Goal: Task Accomplishment & Management: Use online tool/utility

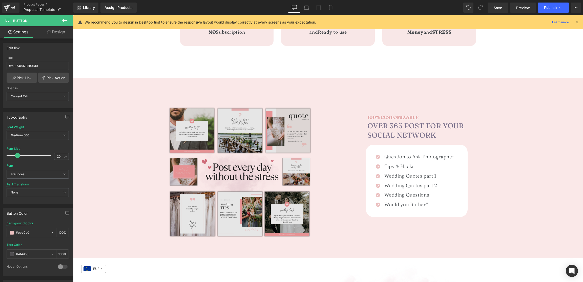
scroll to position [285, 0]
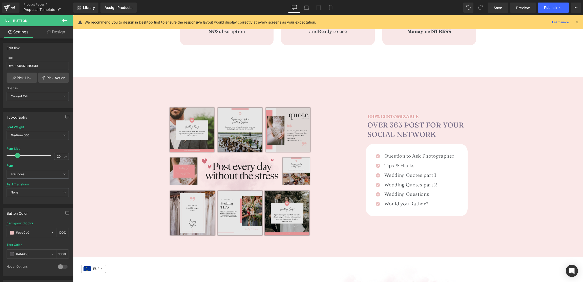
click at [242, 134] on img at bounding box center [240, 173] width 149 height 149
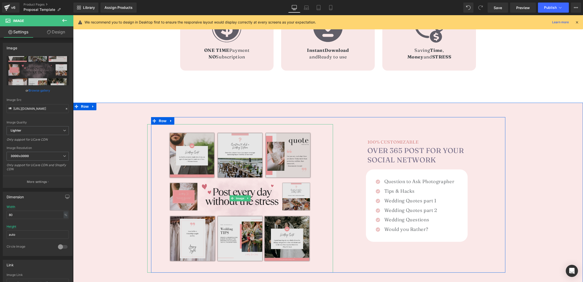
scroll to position [257, 0]
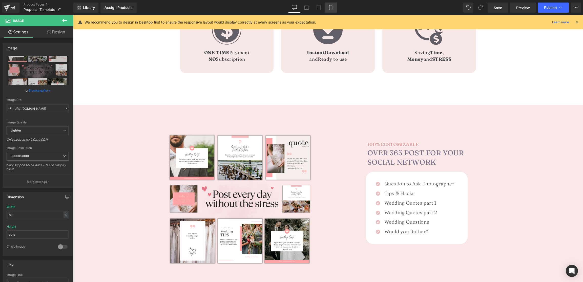
click at [331, 4] on link "Mobile" at bounding box center [331, 8] width 12 height 10
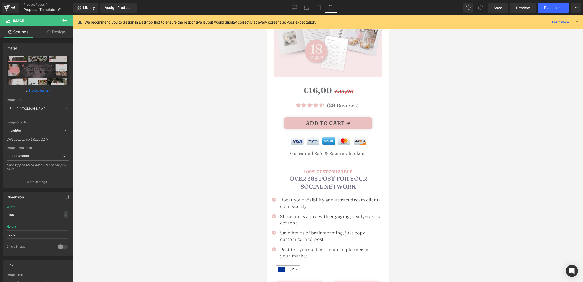
scroll to position [88, 0]
click at [292, 9] on link "Desktop" at bounding box center [294, 8] width 12 height 10
type input "80"
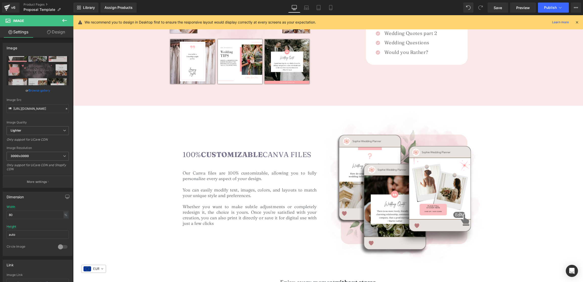
scroll to position [437, 0]
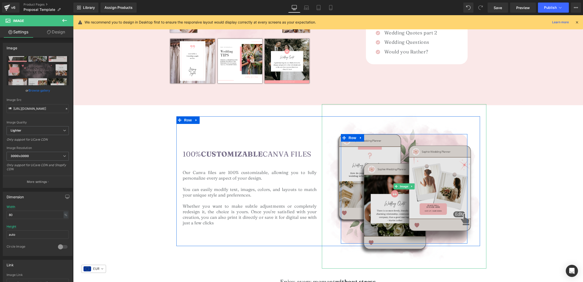
click at [382, 154] on img at bounding box center [404, 186] width 165 height 165
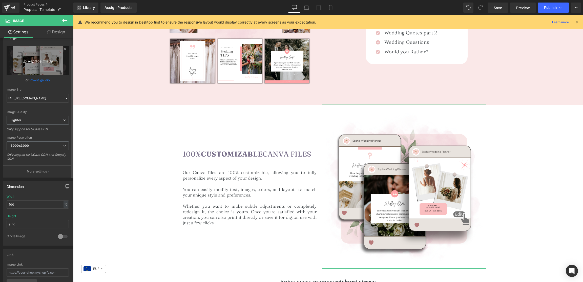
scroll to position [15, 0]
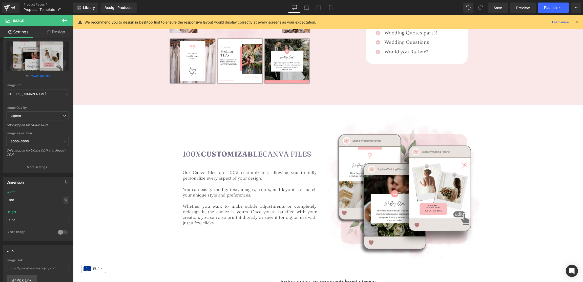
click at [63, 22] on icon at bounding box center [65, 20] width 6 height 6
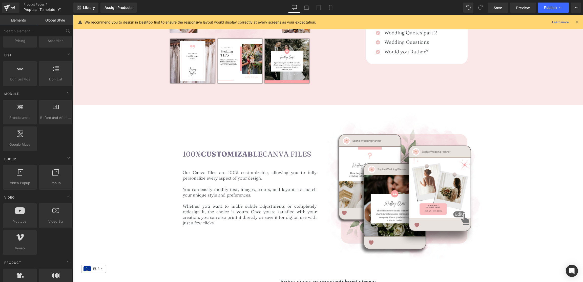
scroll to position [214, 0]
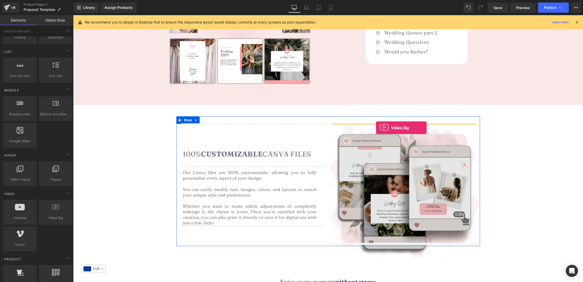
drag, startPoint x: 139, startPoint y: 236, endPoint x: 376, endPoint y: 128, distance: 260.3
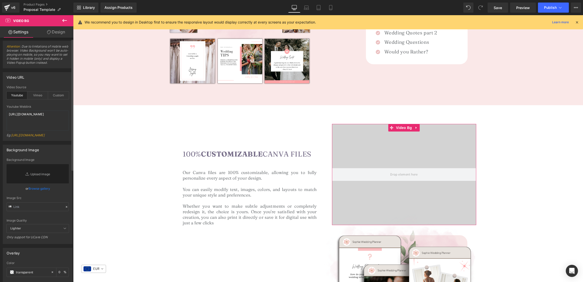
scroll to position [3, 0]
click at [55, 91] on div "Custom" at bounding box center [58, 95] width 21 height 8
click at [370, 147] on video at bounding box center [404, 169] width 180 height 90
click at [44, 120] on textarea "[URL][DOMAIN_NAME]" at bounding box center [38, 120] width 62 height 20
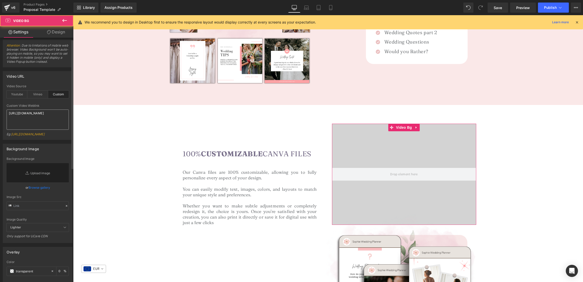
click at [44, 120] on textarea "[URL][DOMAIN_NAME]" at bounding box center [38, 120] width 62 height 20
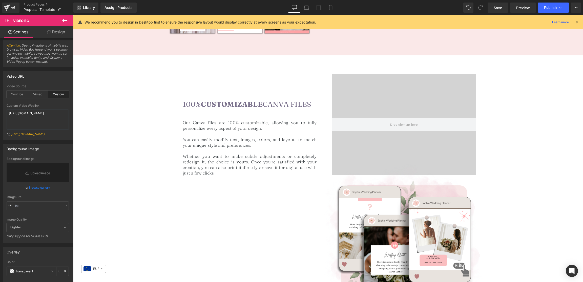
scroll to position [490, 0]
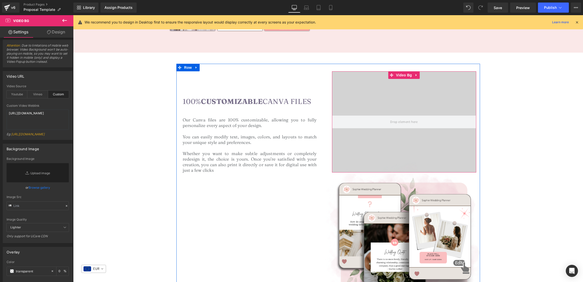
type textarea "[URL][DOMAIN_NAME]"
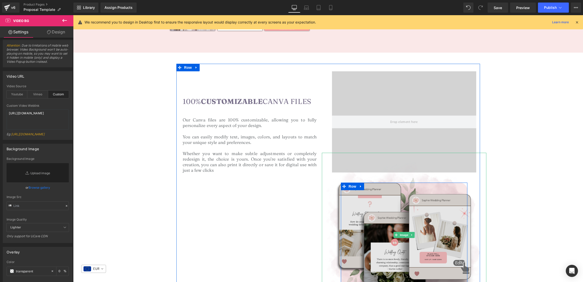
click at [394, 208] on img at bounding box center [404, 235] width 165 height 165
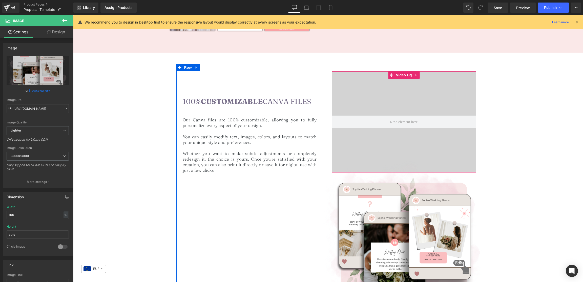
click at [391, 104] on video at bounding box center [404, 116] width 180 height 90
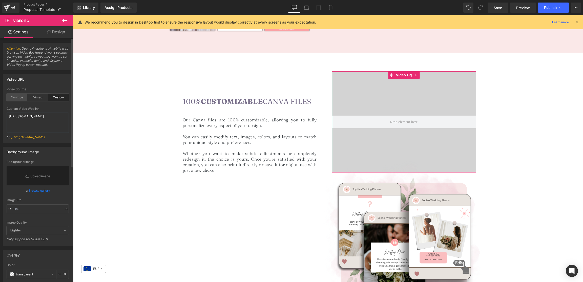
click at [20, 99] on div "Youtube" at bounding box center [17, 98] width 21 height 8
click at [56, 98] on div "Custom" at bounding box center [58, 98] width 21 height 8
click at [345, 107] on video at bounding box center [404, 116] width 180 height 90
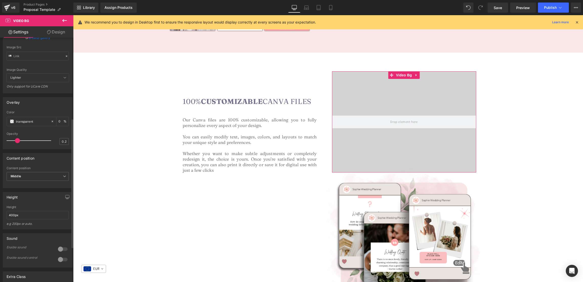
scroll to position [153, 0]
click at [27, 180] on span "Middle" at bounding box center [38, 176] width 62 height 9
click at [26, 189] on li "Top" at bounding box center [37, 185] width 60 height 8
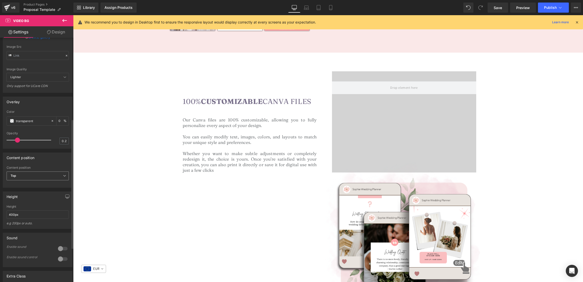
click at [32, 180] on span "Top" at bounding box center [38, 176] width 62 height 9
click at [26, 196] on li "Middle" at bounding box center [37, 193] width 60 height 8
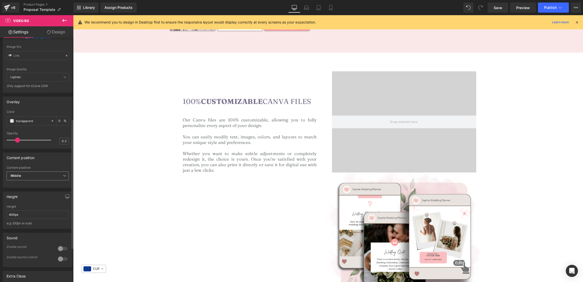
click at [21, 178] on b "Middle" at bounding box center [16, 176] width 10 height 4
click at [22, 202] on div "Bottom" at bounding box center [19, 200] width 11 height 4
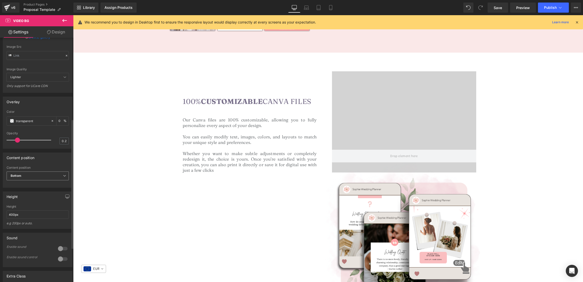
click at [31, 180] on span "Bottom" at bounding box center [38, 176] width 62 height 9
click at [26, 189] on li "Top" at bounding box center [37, 185] width 60 height 8
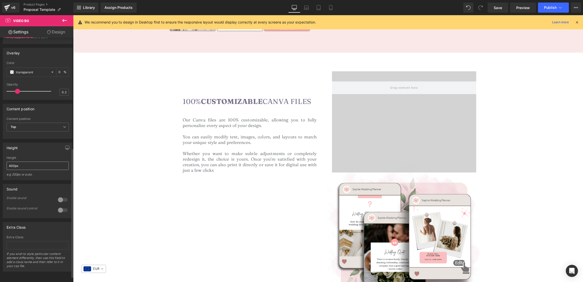
scroll to position [208, 0]
click at [24, 170] on input "400px" at bounding box center [38, 166] width 62 height 8
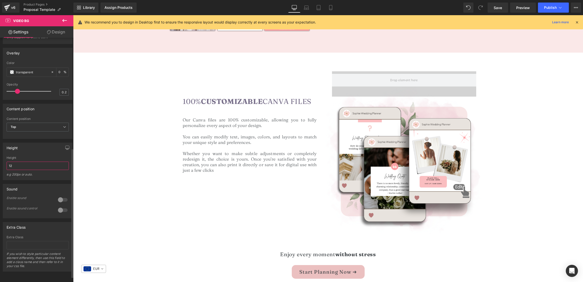
type input "1"
type input "a"
type input "3000"
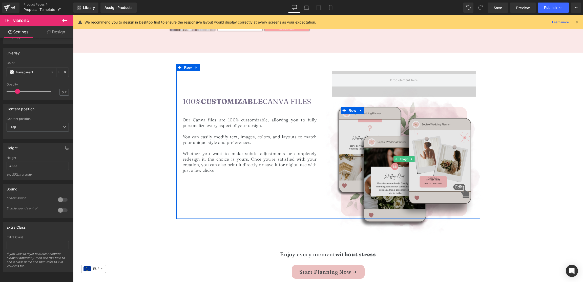
click at [416, 85] on img at bounding box center [404, 159] width 165 height 165
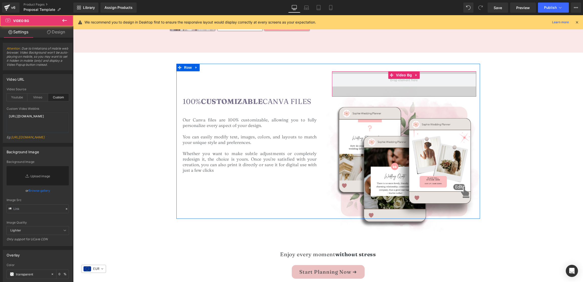
click at [420, 72] on video at bounding box center [404, 80] width 144 height 72
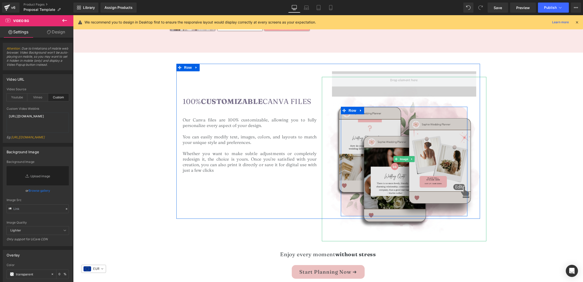
click at [408, 79] on img at bounding box center [404, 159] width 165 height 165
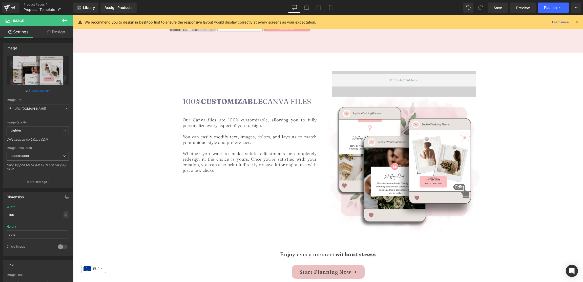
click at [46, 30] on link "Design" at bounding box center [56, 31] width 37 height 11
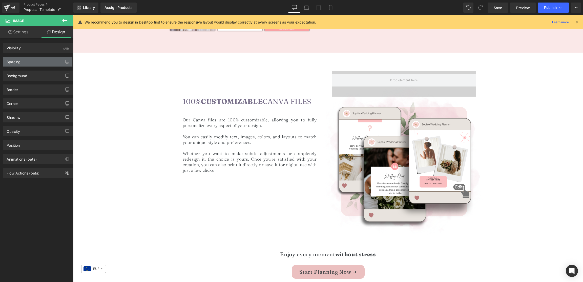
click at [30, 62] on div "Spacing" at bounding box center [37, 62] width 69 height 10
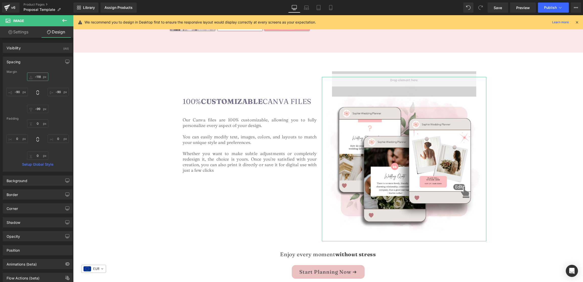
click at [37, 77] on input "-118" at bounding box center [37, 77] width 21 height 8
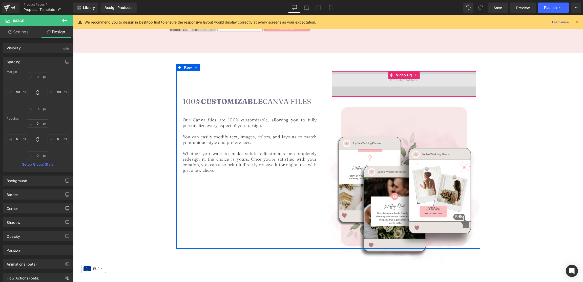
click at [460, 83] on span at bounding box center [404, 80] width 144 height 13
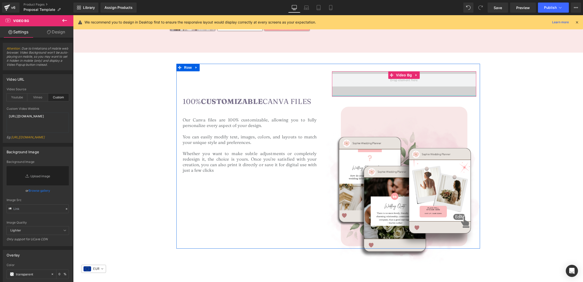
drag, startPoint x: 426, startPoint y: 95, endPoint x: 411, endPoint y: 88, distance: 16.4
click at [426, 95] on div "Video Bg" at bounding box center [404, 83] width 144 height 25
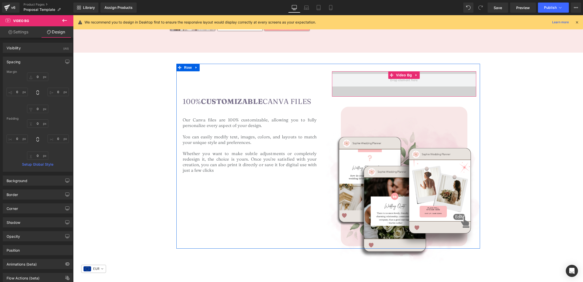
click at [445, 96] on div "Video Bg" at bounding box center [404, 83] width 144 height 25
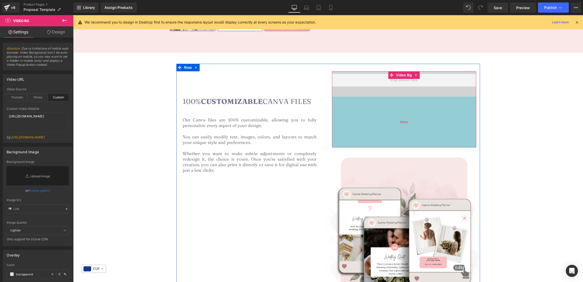
drag, startPoint x: 447, startPoint y: 96, endPoint x: 447, endPoint y: 147, distance: 51.6
click at [448, 147] on div "201px" at bounding box center [404, 122] width 144 height 51
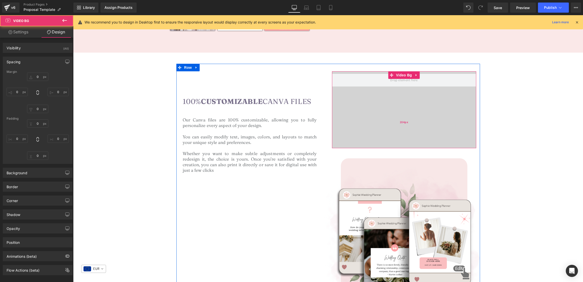
type input "0"
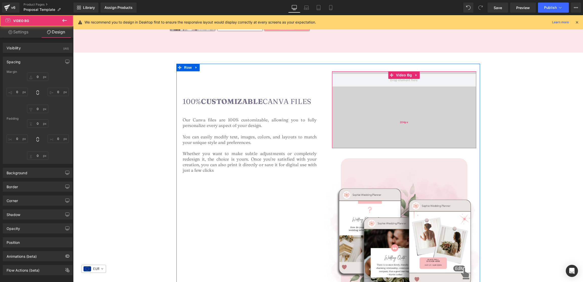
type input "0"
type input "204"
type input "0"
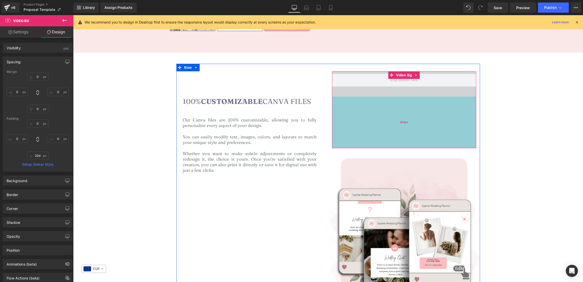
click at [417, 111] on div "204px" at bounding box center [404, 123] width 144 height 52
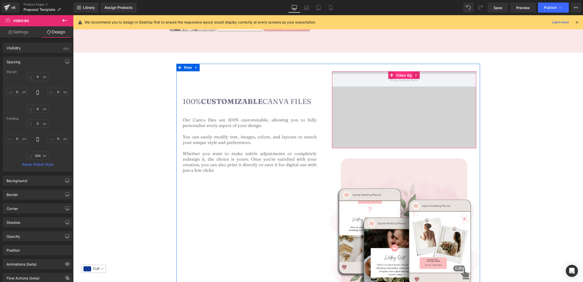
click at [403, 74] on span "Video Bg" at bounding box center [404, 76] width 18 height 8
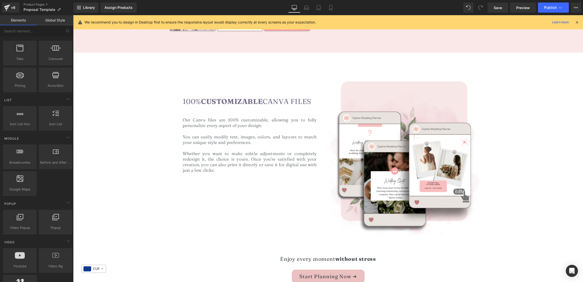
scroll to position [165, 0]
click at [36, 30] on input "text" at bounding box center [31, 30] width 62 height 11
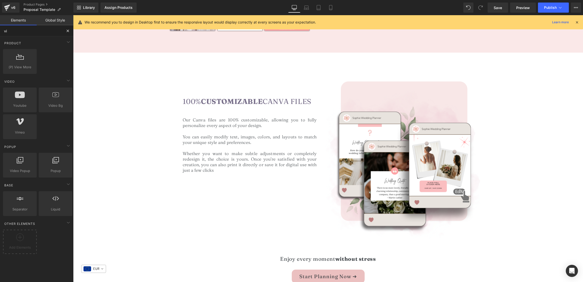
scroll to position [0, 0]
type input "vid"
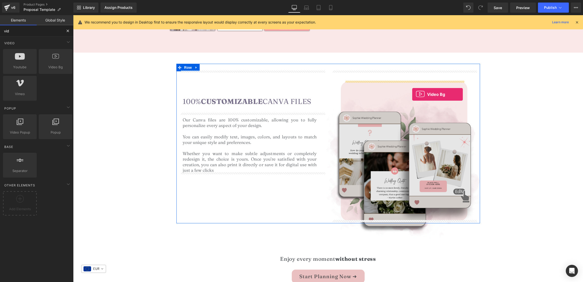
drag, startPoint x: 129, startPoint y: 83, endPoint x: 412, endPoint y: 94, distance: 283.2
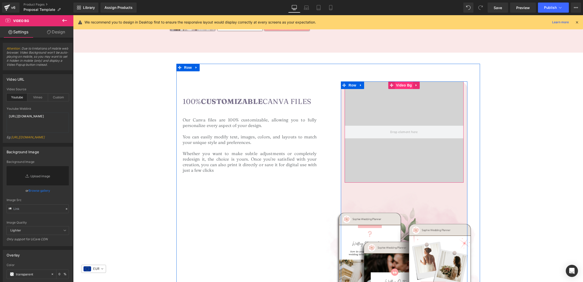
click at [407, 88] on span "Video Bg" at bounding box center [404, 86] width 18 height 8
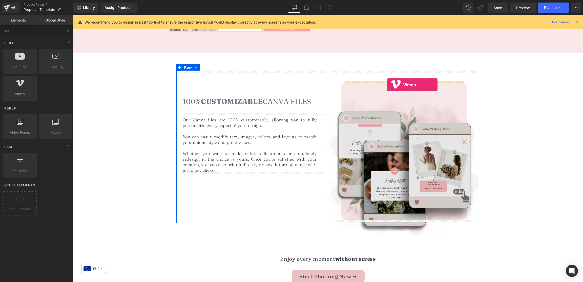
drag, startPoint x: 94, startPoint y: 105, endPoint x: 387, endPoint y: 85, distance: 293.6
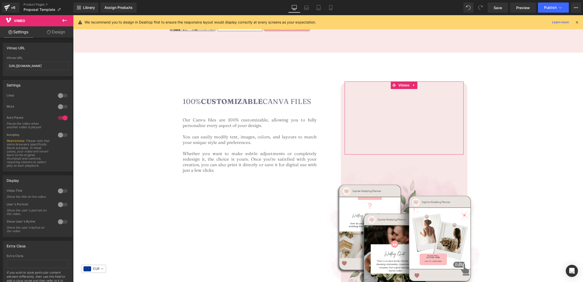
click at [58, 97] on div at bounding box center [63, 96] width 12 height 8
click at [62, 119] on div at bounding box center [63, 118] width 12 height 8
click at [67, 17] on icon at bounding box center [65, 20] width 6 height 6
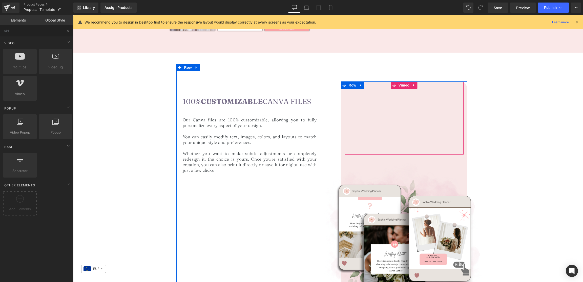
click at [389, 113] on div at bounding box center [404, 118] width 119 height 73
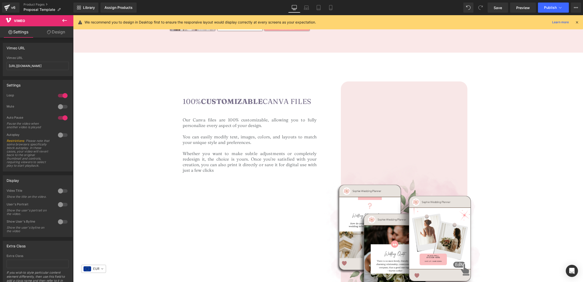
click at [75, 19] on div "We recommend you to design in Desktop first to ensure the responsive layout wou…" at bounding box center [328, 22] width 510 height 14
click at [64, 19] on icon at bounding box center [65, 20] width 6 height 6
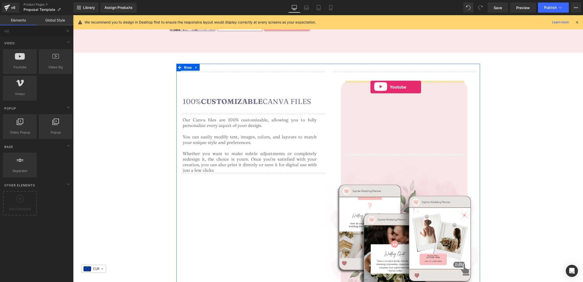
drag, startPoint x: 122, startPoint y: 80, endPoint x: 371, endPoint y: 87, distance: 248.7
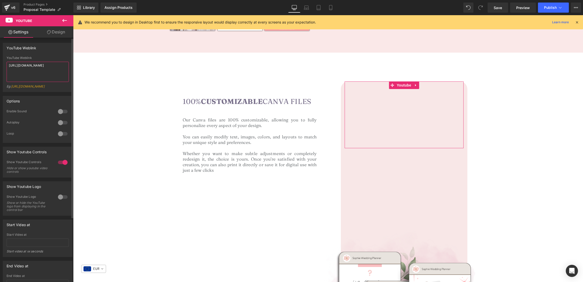
click at [32, 68] on textarea "[URL][DOMAIN_NAME]" at bounding box center [38, 72] width 62 height 20
paste textarea "[DOMAIN_NAME][URL][DOMAIN_NAME]"
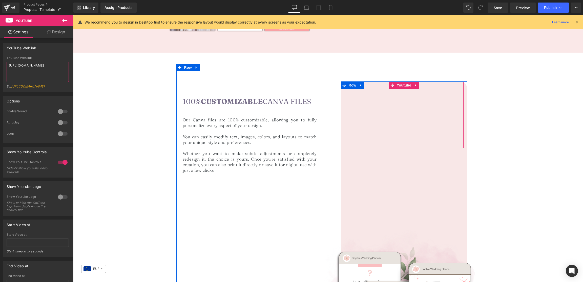
type textarea "[URL][DOMAIN_NAME]"
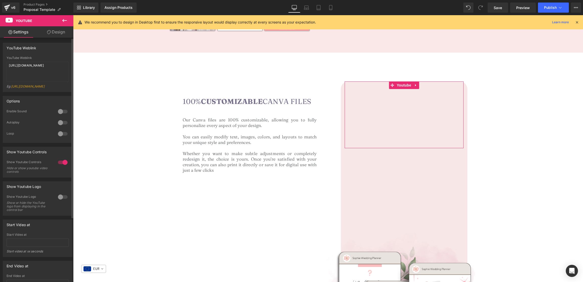
click at [62, 166] on div at bounding box center [63, 162] width 12 height 8
click at [61, 200] on div at bounding box center [63, 197] width 12 height 8
click at [61, 201] on div at bounding box center [63, 197] width 12 height 8
click at [65, 21] on icon at bounding box center [65, 20] width 6 height 6
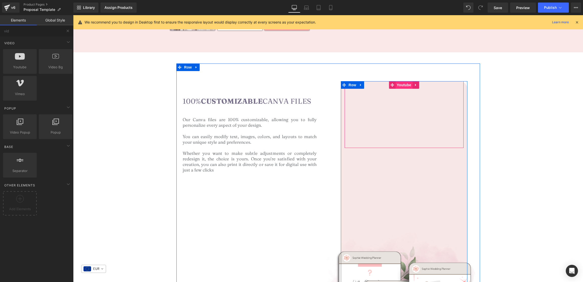
scroll to position [491, 0]
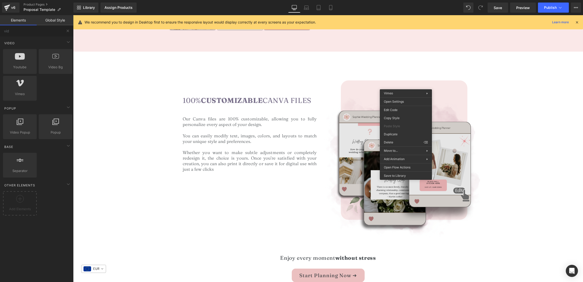
drag, startPoint x: 468, startPoint y: 161, endPoint x: 370, endPoint y: 146, distance: 99.2
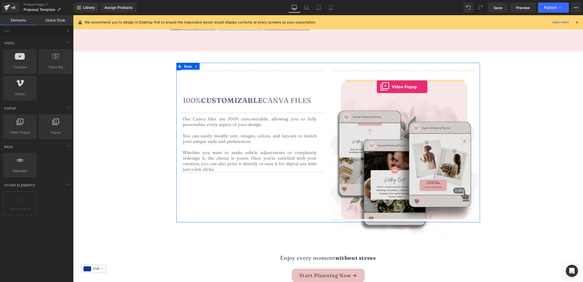
drag, startPoint x: 97, startPoint y: 141, endPoint x: 377, endPoint y: 87, distance: 285.0
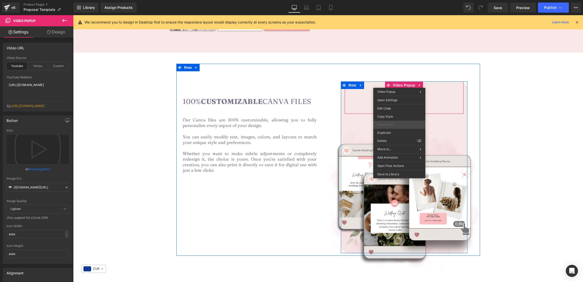
scroll to position [490, 0]
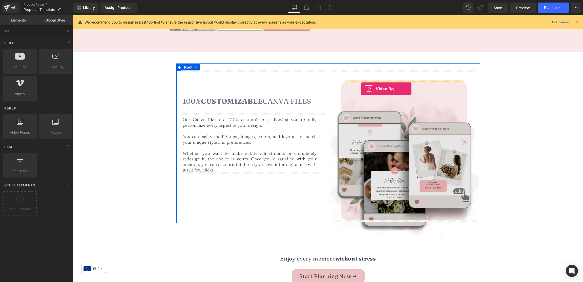
drag, startPoint x: 146, startPoint y: 82, endPoint x: 361, endPoint y: 89, distance: 215.3
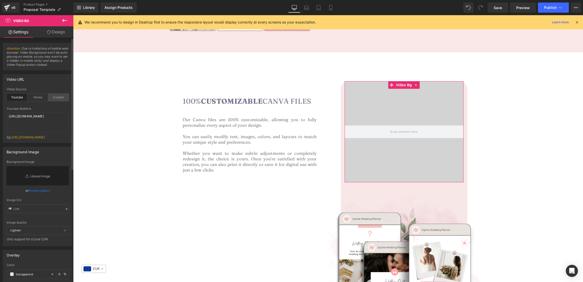
click at [54, 98] on div "Custom" at bounding box center [58, 98] width 21 height 8
click at [32, 120] on textarea "[URL][DOMAIN_NAME]" at bounding box center [38, 123] width 62 height 20
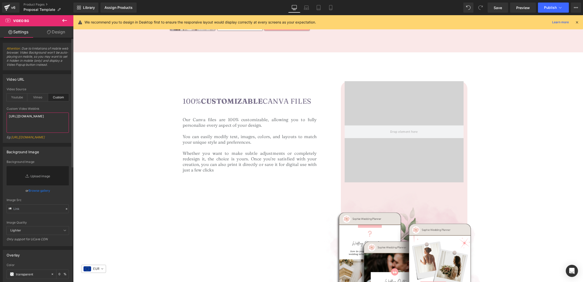
paste textarea "videos/c/o/v/fe1c656b01a843c48665249b4ce53357.mp4"
type textarea "[URL][DOMAIN_NAME]"
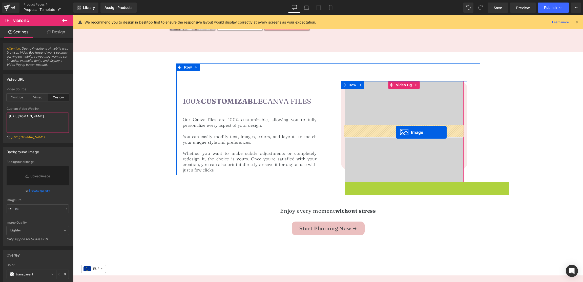
drag, startPoint x: 402, startPoint y: 247, endPoint x: 396, endPoint y: 132, distance: 115.3
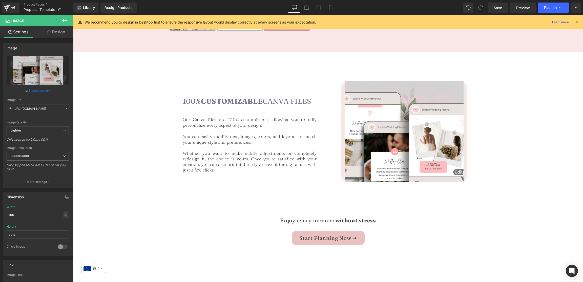
click at [65, 35] on link "Design" at bounding box center [56, 31] width 37 height 11
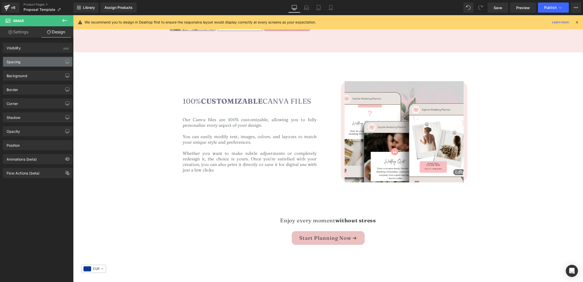
click at [29, 66] on div "Spacing" at bounding box center [37, 62] width 69 height 10
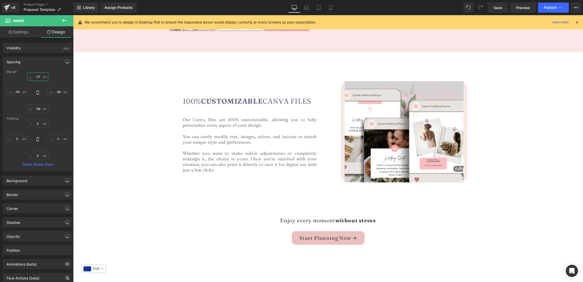
drag, startPoint x: 32, startPoint y: 78, endPoint x: 28, endPoint y: 89, distance: 11.6
click at [32, 85] on div "-27px -27 -90px -90 -99px -99 -90px -90" at bounding box center [38, 93] width 62 height 41
type input "-27"
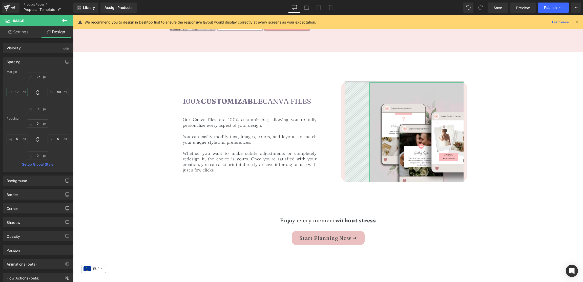
type input "121"
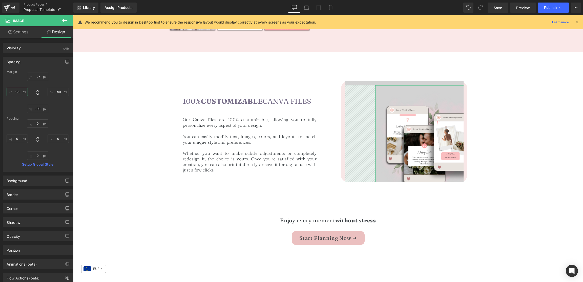
drag, startPoint x: 9, startPoint y: 93, endPoint x: 2, endPoint y: 40, distance: 54.0
click at [2, 40] on div "Visibility (All) 0|0|0|0 1 Show on Desktop 1 Show on Laptop 1 Show on Tablet 1 …" at bounding box center [38, 161] width 76 height 246
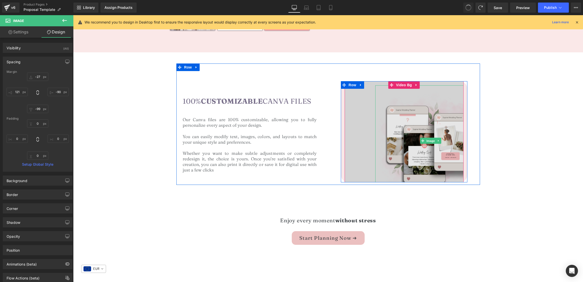
type input "-27"
type input "-90"
type input "-99"
type input "-90"
type input "0"
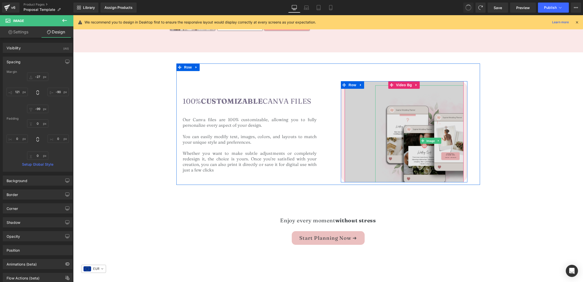
type input "0"
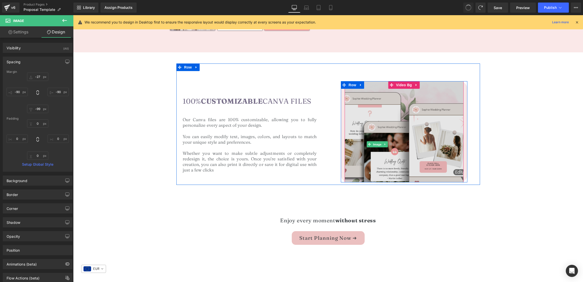
type input "0"
type input "-90"
type input "-99"
type input "-90"
type input "0"
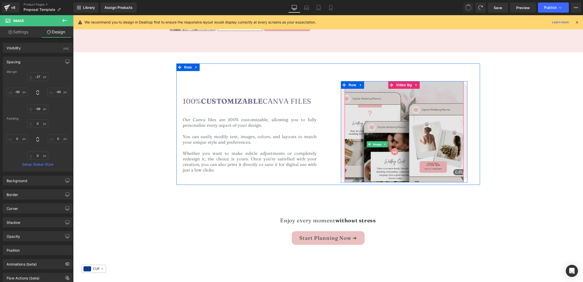
type input "0"
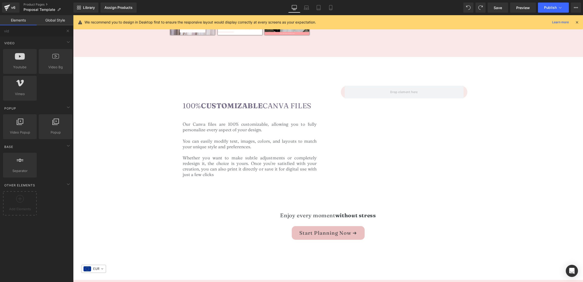
scroll to position [486, 0]
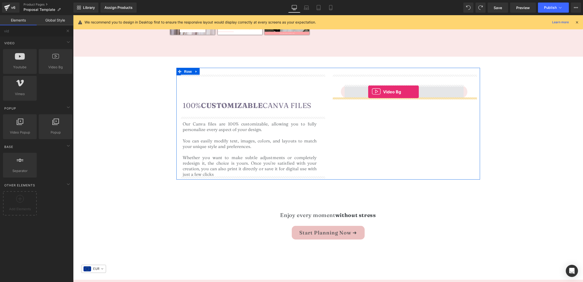
drag, startPoint x: 140, startPoint y: 89, endPoint x: 368, endPoint y: 92, distance: 228.1
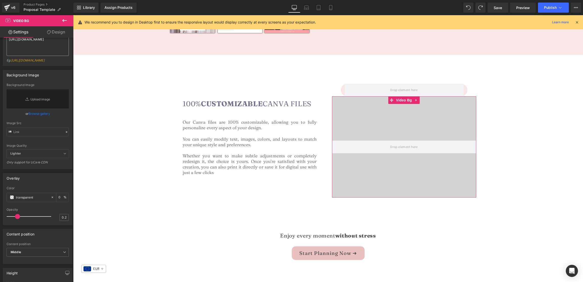
scroll to position [77, 0]
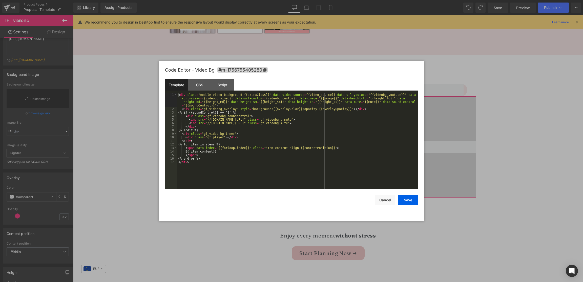
click at [392, 0] on div "Video Bg You are previewing how the will restyle your page. You can not edit El…" at bounding box center [291, 0] width 583 height 0
click at [203, 88] on div "CSS" at bounding box center [199, 84] width 23 height 11
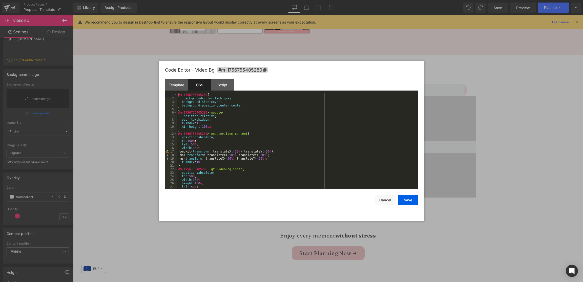
drag, startPoint x: 135, startPoint y: 51, endPoint x: 44, endPoint y: 35, distance: 92.6
click at [135, 51] on div at bounding box center [291, 141] width 583 height 282
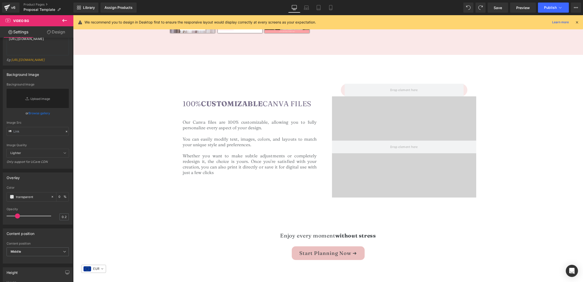
click at [66, 18] on icon at bounding box center [65, 20] width 6 height 6
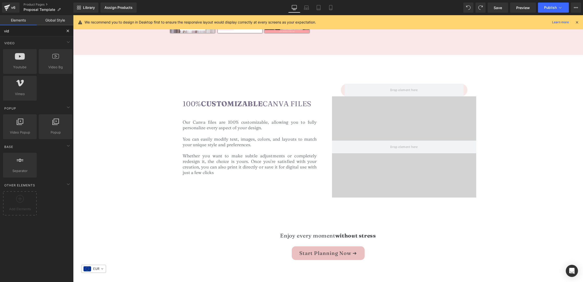
click at [27, 32] on input "vid" at bounding box center [31, 30] width 62 height 11
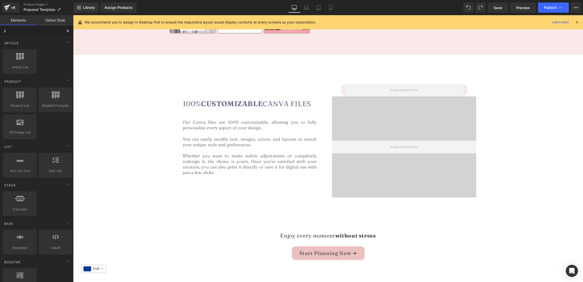
type input "liq"
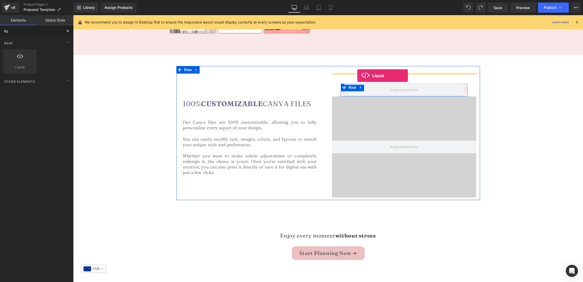
drag, startPoint x: 98, startPoint y: 77, endPoint x: 357, endPoint y: 76, distance: 259.7
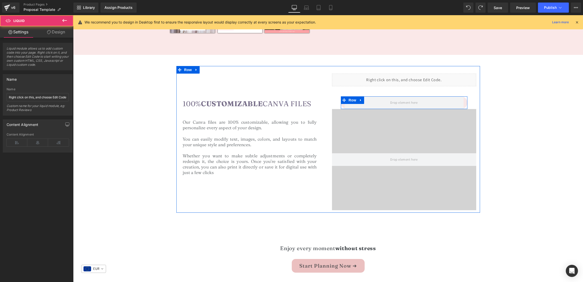
scroll to position [488, 0]
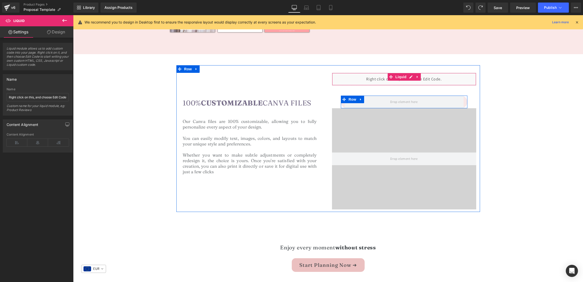
click at [411, 77] on icon at bounding box center [411, 77] width 4 height 4
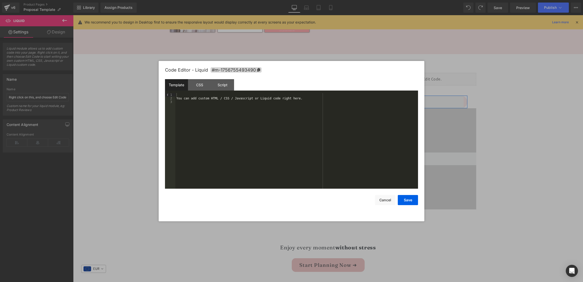
click at [244, 109] on div "You can add custom HTML / CSS / Javascript or Liquid code right here." at bounding box center [296, 144] width 243 height 103
click at [247, 103] on div "You can add custom HTML / CSS / Javascript or Liquid code right here." at bounding box center [296, 144] width 243 height 103
click at [248, 101] on div "You can add custom HTML / CSS / Javascript or Liquid code right here." at bounding box center [296, 144] width 243 height 103
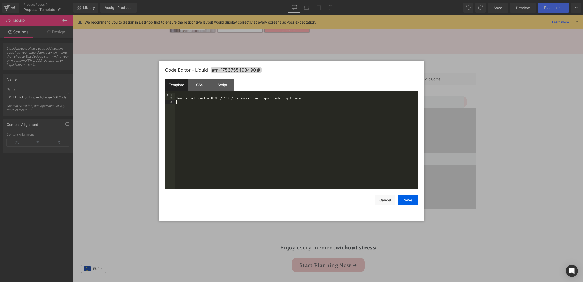
click at [248, 101] on div "You can add custom HTML / CSS / Javascript or Liquid code right here." at bounding box center [296, 144] width 243 height 103
click at [248, 99] on div "You can add custom HTML / CSS / Javascript or Liquid code right here." at bounding box center [296, 144] width 243 height 103
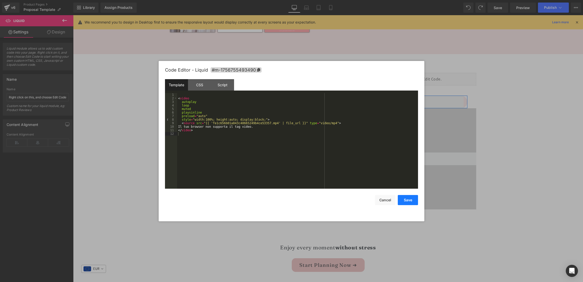
click at [412, 200] on button "Save" at bounding box center [408, 200] width 20 height 10
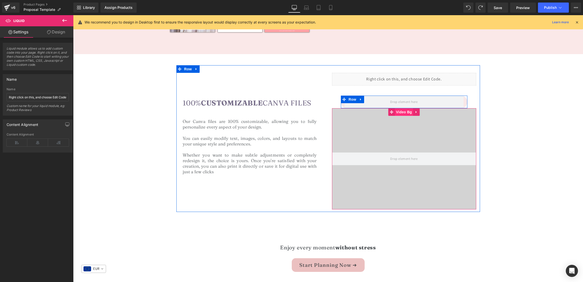
click at [401, 111] on span "Video Bg" at bounding box center [404, 112] width 18 height 8
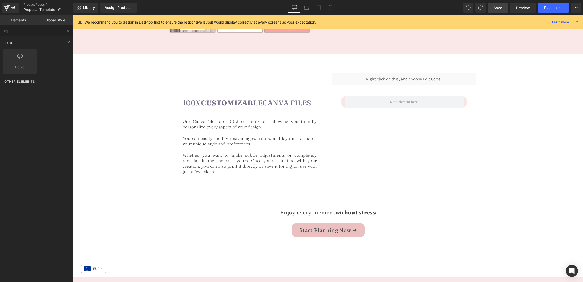
click at [504, 8] on link "Save" at bounding box center [498, 8] width 21 height 10
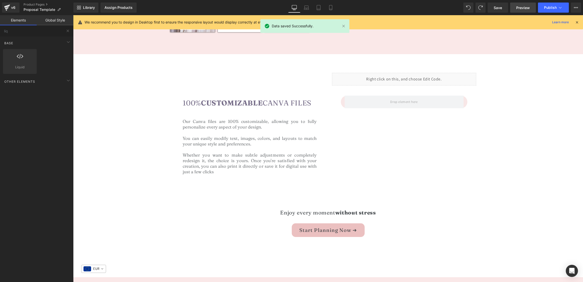
click at [517, 7] on span "Preview" at bounding box center [523, 7] width 14 height 5
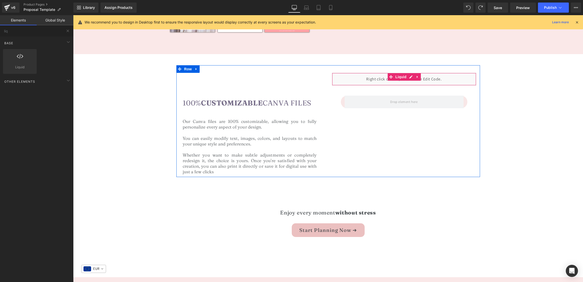
click at [365, 77] on div "Liquid" at bounding box center [404, 79] width 144 height 13
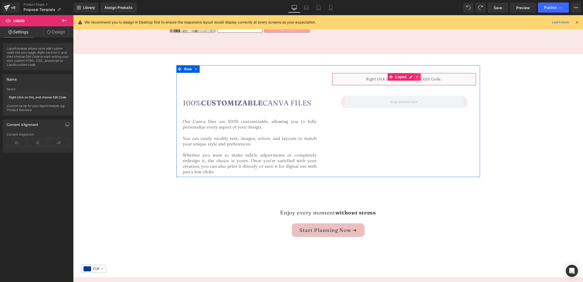
click at [415, 76] on link at bounding box center [417, 77] width 7 height 8
click at [402, 76] on div "Liquid" at bounding box center [404, 79] width 144 height 13
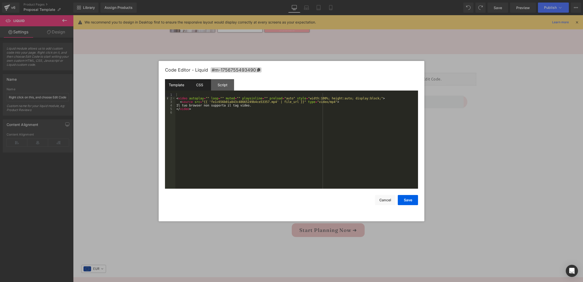
click at [195, 85] on div "CSS" at bounding box center [199, 84] width 23 height 11
click at [180, 84] on div "Template" at bounding box center [176, 84] width 23 height 11
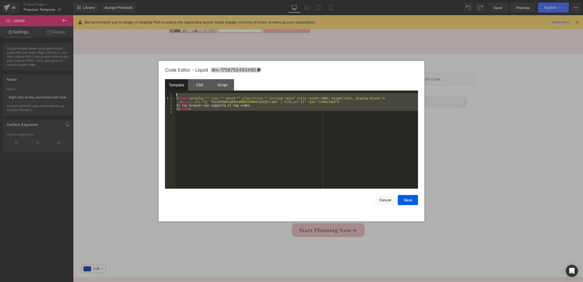
drag, startPoint x: 205, startPoint y: 113, endPoint x: 155, endPoint y: 94, distance: 53.5
click at [155, 94] on body "Video Bg You are previewing how the will restyle your page. You can not edit El…" at bounding box center [291, 141] width 583 height 282
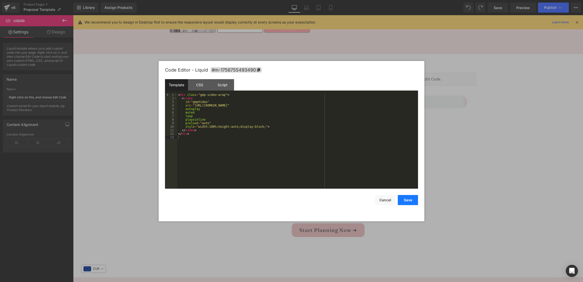
click at [413, 198] on button "Save" at bounding box center [408, 200] width 20 height 10
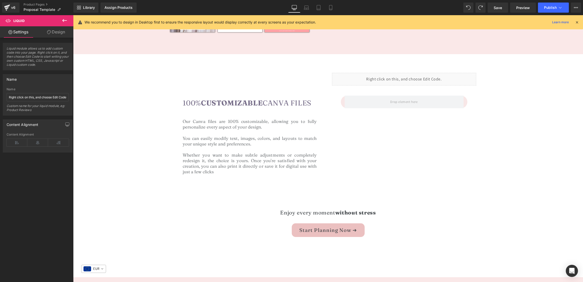
scroll to position [489, 0]
click at [501, 6] on span "Save" at bounding box center [498, 7] width 8 height 5
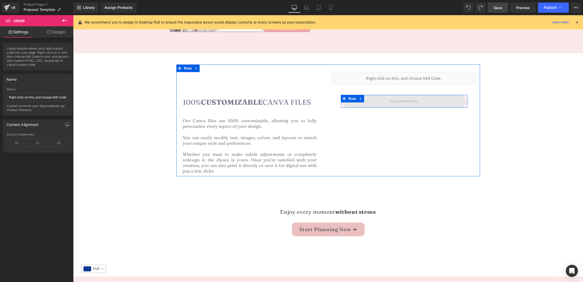
click at [401, 100] on span at bounding box center [404, 101] width 31 height 8
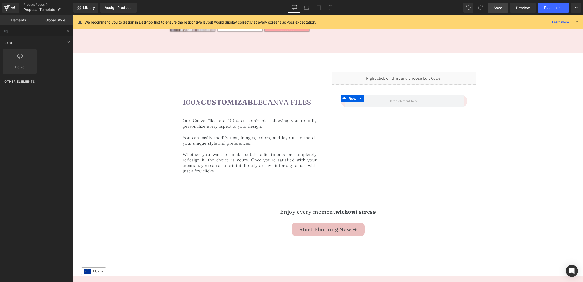
drag, startPoint x: 463, startPoint y: 173, endPoint x: 390, endPoint y: 158, distance: 74.7
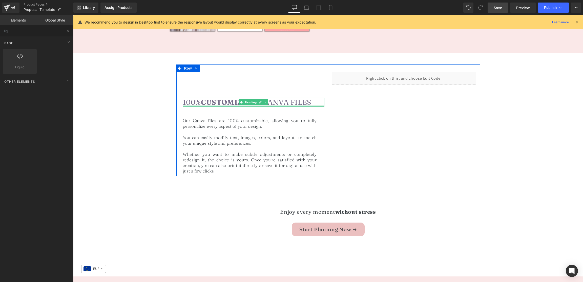
click at [244, 106] on div at bounding box center [254, 106] width 142 height 1
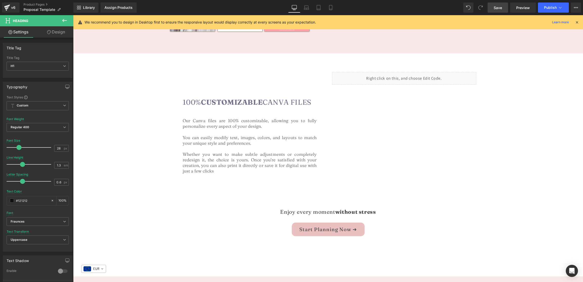
click at [55, 32] on link "Design" at bounding box center [56, 31] width 37 height 11
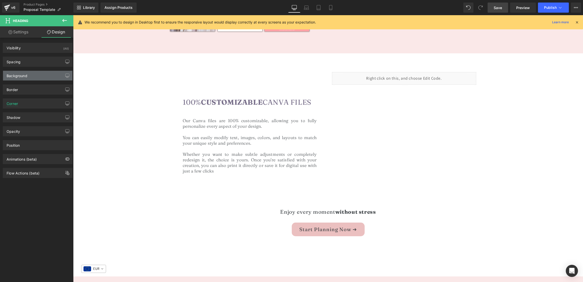
type input "101"
type input "0"
type input "30"
type input "10"
type input "0"
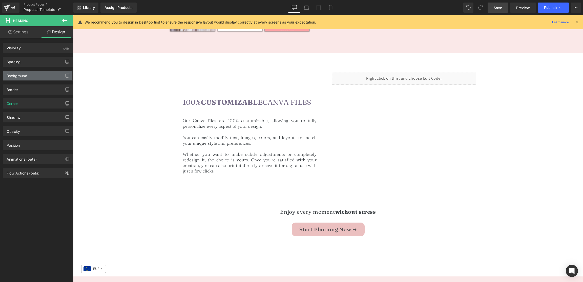
type input "0"
click at [35, 60] on div "Spacing" at bounding box center [37, 62] width 69 height 10
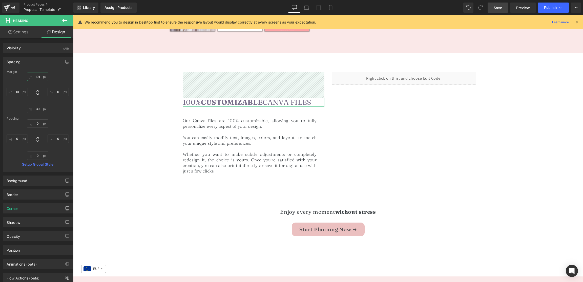
click at [38, 76] on input "101" at bounding box center [37, 77] width 21 height 8
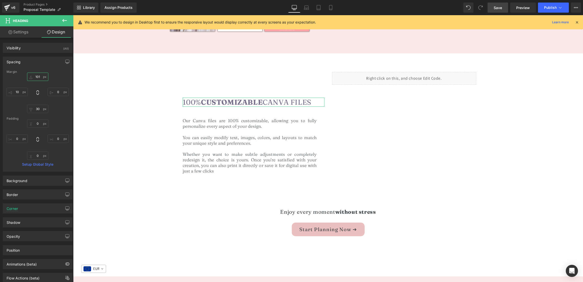
click at [37, 78] on input "101" at bounding box center [37, 77] width 21 height 8
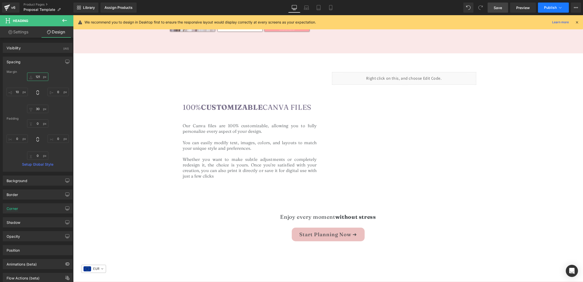
type input "121"
drag, startPoint x: 549, startPoint y: 7, endPoint x: 531, endPoint y: 9, distance: 18.6
click at [531, 9] on div "Save Preview Publish Scheduled View Live Page View with current Template Save T…" at bounding box center [534, 8] width 97 height 10
click at [525, 9] on span "Preview" at bounding box center [523, 7] width 14 height 5
click at [500, 7] on span "Save" at bounding box center [498, 7] width 8 height 5
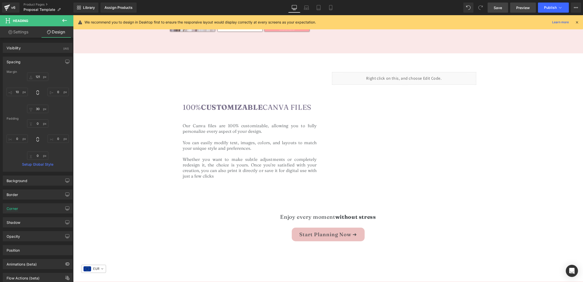
click at [519, 10] on link "Preview" at bounding box center [523, 8] width 26 height 10
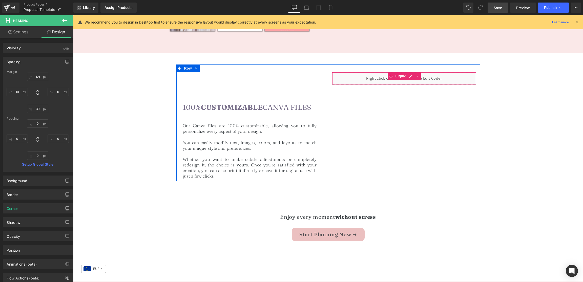
click at [377, 76] on div "Liquid" at bounding box center [404, 78] width 144 height 13
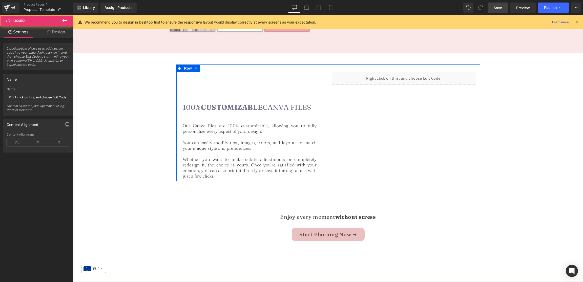
click at [408, 76] on div "Liquid" at bounding box center [404, 78] width 144 height 13
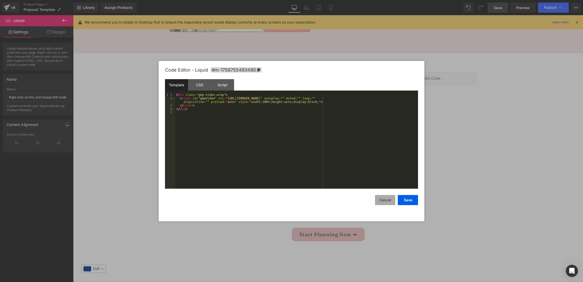
click at [387, 202] on button "Cancel" at bounding box center [385, 200] width 20 height 10
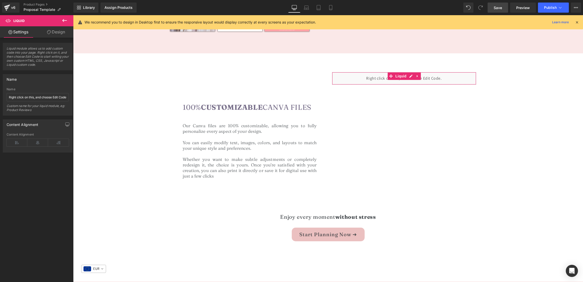
click at [62, 33] on link "Design" at bounding box center [56, 31] width 37 height 11
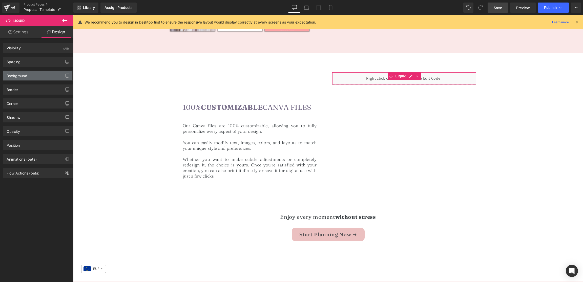
type input "0"
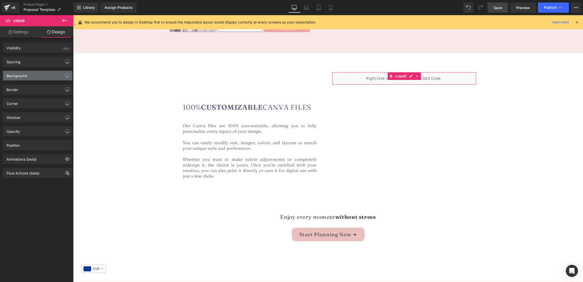
type input "0"
click at [33, 61] on div "Spacing" at bounding box center [37, 62] width 69 height 10
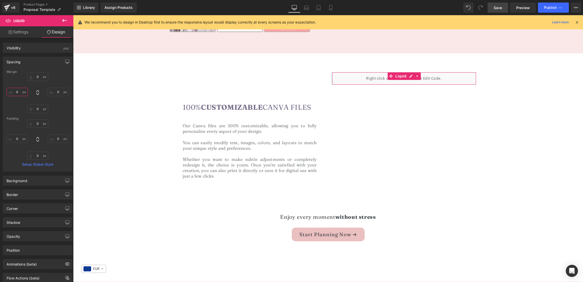
click at [17, 92] on input "0" at bounding box center [17, 92] width 21 height 8
type input "."
type input "-20"
click at [56, 91] on input "0" at bounding box center [58, 92] width 21 height 8
type input "-20"
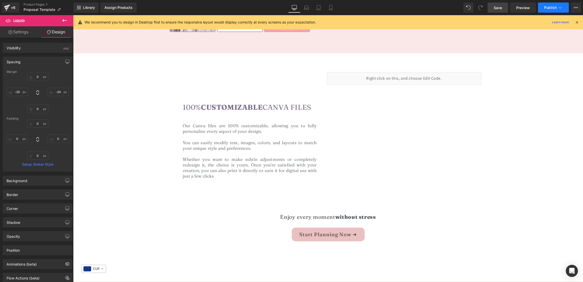
click at [557, 6] on button "Publish" at bounding box center [553, 8] width 31 height 10
drag, startPoint x: 573, startPoint y: 117, endPoint x: 510, endPoint y: 31, distance: 107.5
click at [497, 8] on span "Save" at bounding box center [498, 7] width 8 height 5
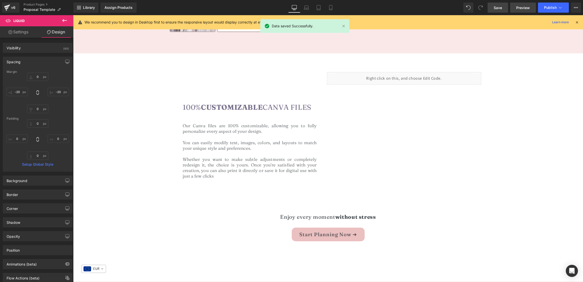
click at [519, 8] on span "Preview" at bounding box center [523, 7] width 14 height 5
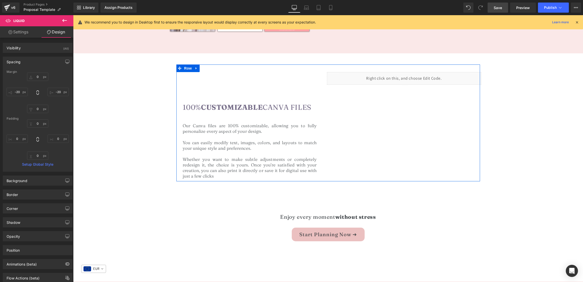
click at [298, 130] on h1 "Our Canva files are 100% customizable, allowing you to fully personalize every …" at bounding box center [250, 128] width 134 height 11
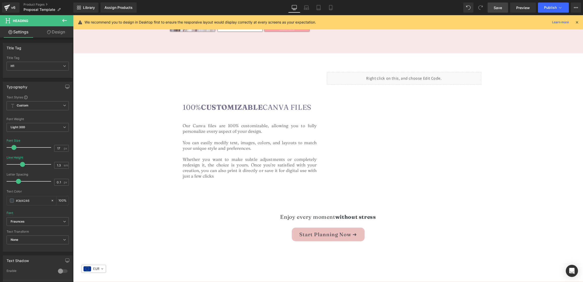
click at [57, 33] on link "Design" at bounding box center [56, 31] width 37 height 11
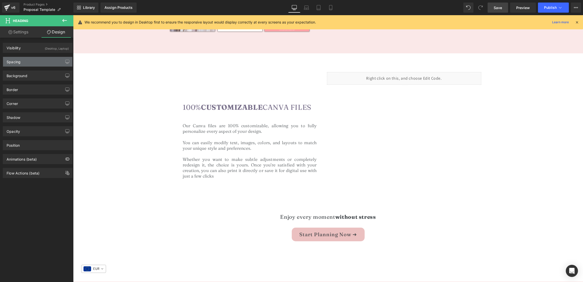
click at [35, 60] on div "Spacing" at bounding box center [37, 62] width 69 height 10
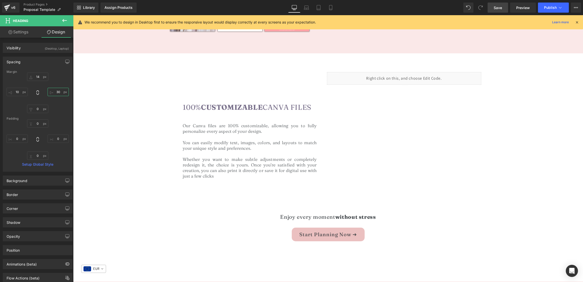
drag, startPoint x: 57, startPoint y: 91, endPoint x: 58, endPoint y: 95, distance: 4.2
click at [57, 91] on input "30" at bounding box center [58, 92] width 21 height 8
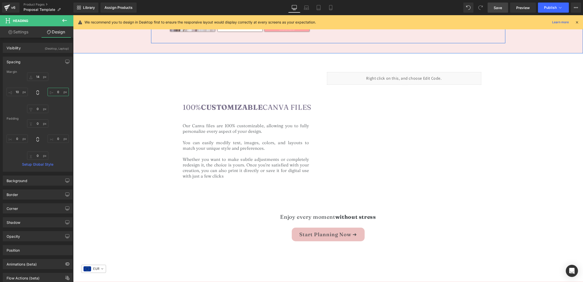
type input "70"
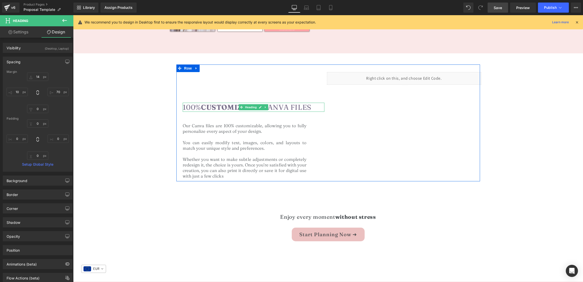
click at [285, 105] on font "100% Customizable Canva Files" at bounding box center [247, 107] width 129 height 9
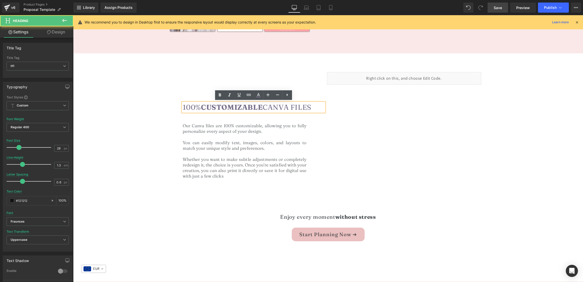
click at [268, 107] on font "100% Customizable Canva Files" at bounding box center [247, 107] width 129 height 9
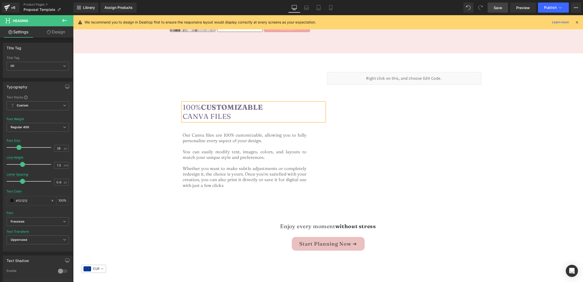
click at [113, 106] on div "Image €16,00 €33,00 (P) Price Icon Icon Icon" at bounding box center [328, 64] width 510 height 1035
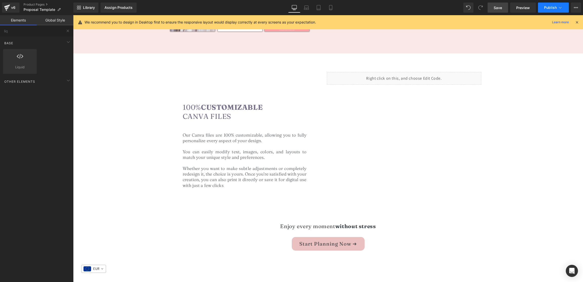
click at [550, 6] on span "Publish" at bounding box center [550, 8] width 13 height 4
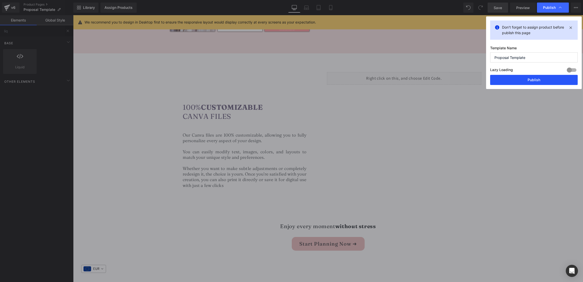
click at [516, 82] on button "Publish" at bounding box center [534, 80] width 88 height 10
